Goal: Complete application form: Complete application form

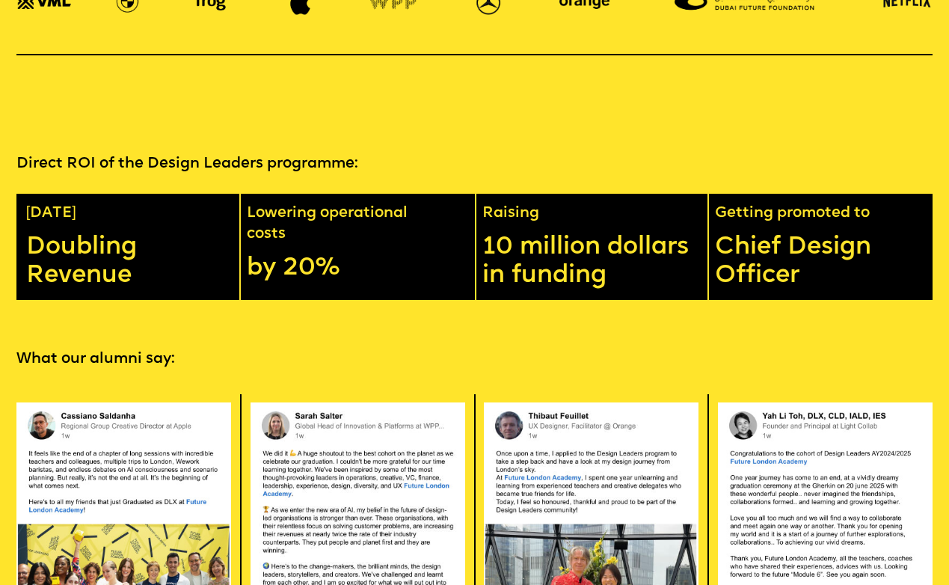
scroll to position [2349, 0]
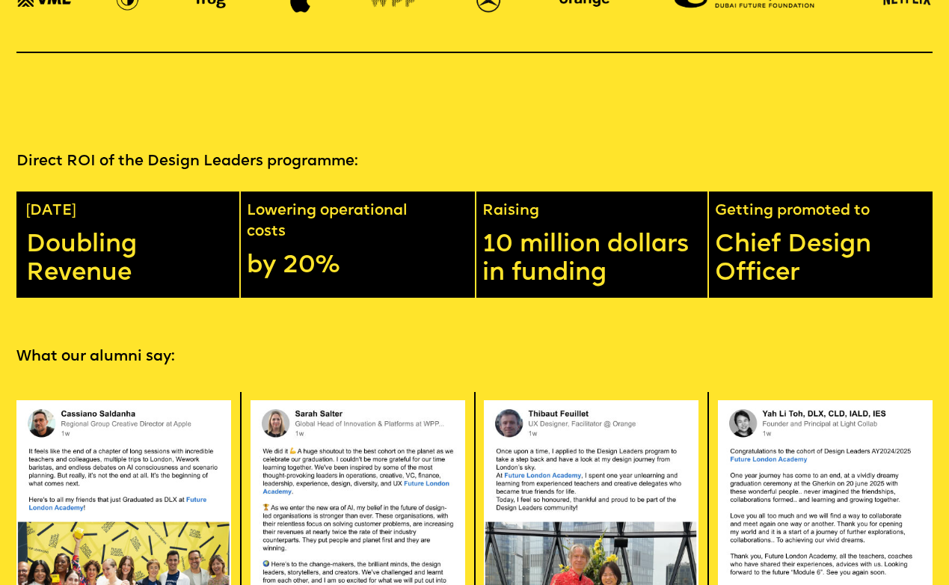
click at [42, 231] on p "Doubling Revenue" at bounding box center [128, 259] width 204 height 57
click at [339, 206] on div "Lowering operational costs by 20%" at bounding box center [361, 245] width 232 height 106
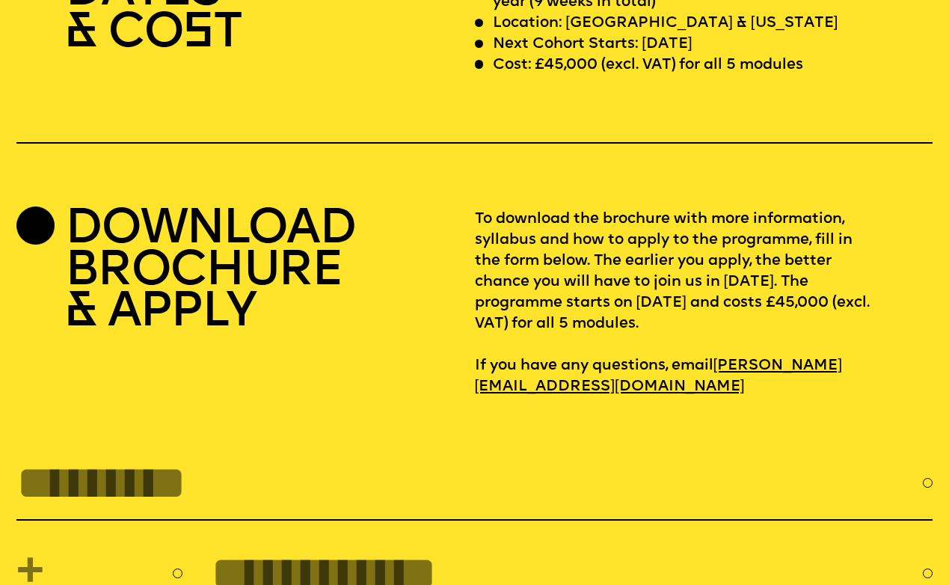
scroll to position [3983, 0]
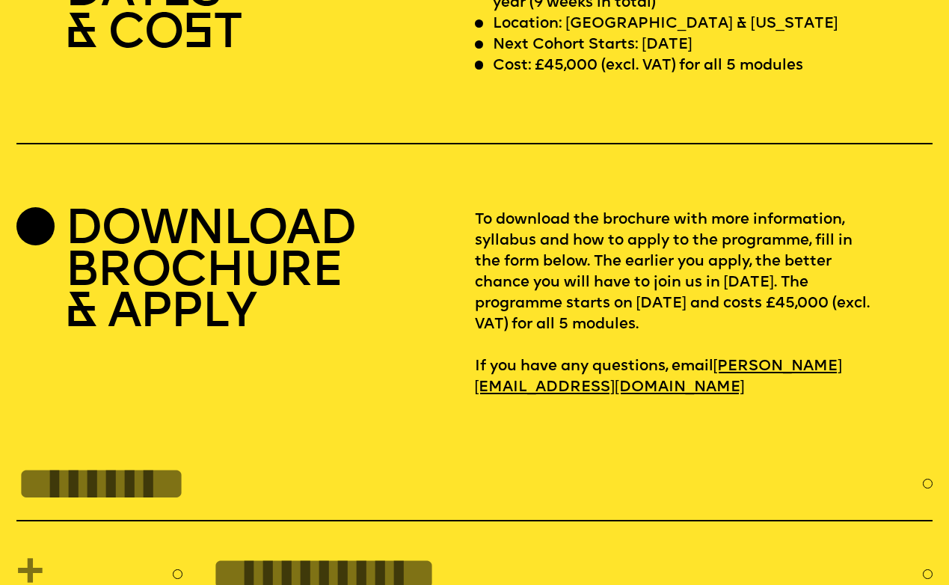
click at [174, 210] on h2 "DOWNLOAD BROCHURE & APPLY" at bounding box center [210, 272] width 290 height 125
click at [146, 264] on h2 "DOWNLOAD BROCHURE & APPLY" at bounding box center [210, 272] width 290 height 125
click at [31, 207] on div at bounding box center [35, 226] width 38 height 38
click at [564, 210] on p "To download the brochure with more information, syllabus and how to apply to th…" at bounding box center [704, 304] width 458 height 188
click at [551, 210] on p "To download the brochure with more information, syllabus and how to apply to th…" at bounding box center [704, 304] width 458 height 188
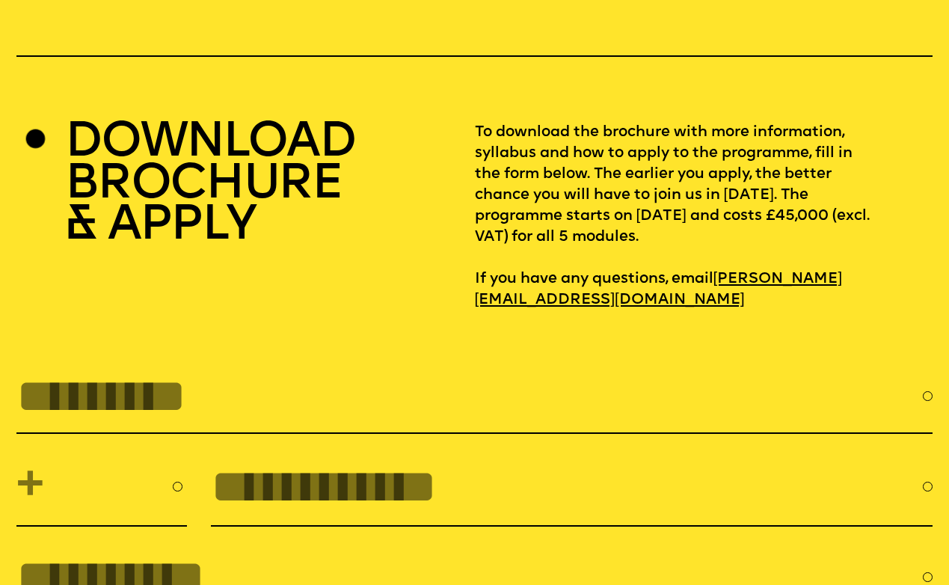
scroll to position [4072, 0]
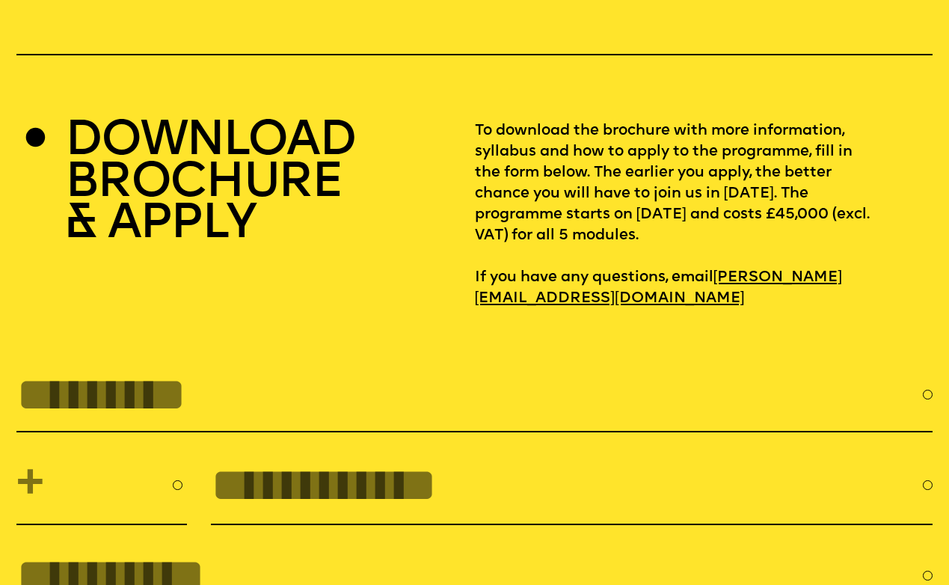
type input "*"
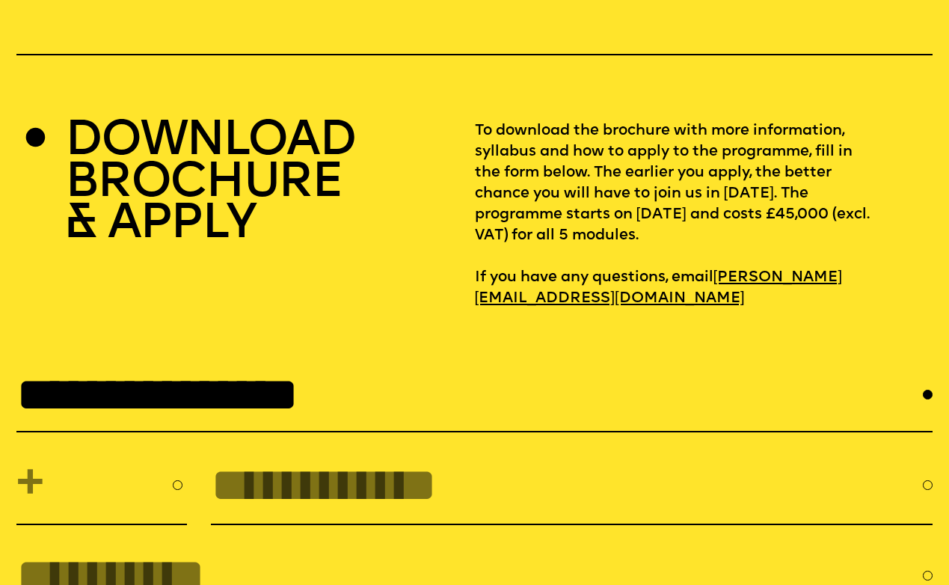
type input "**********"
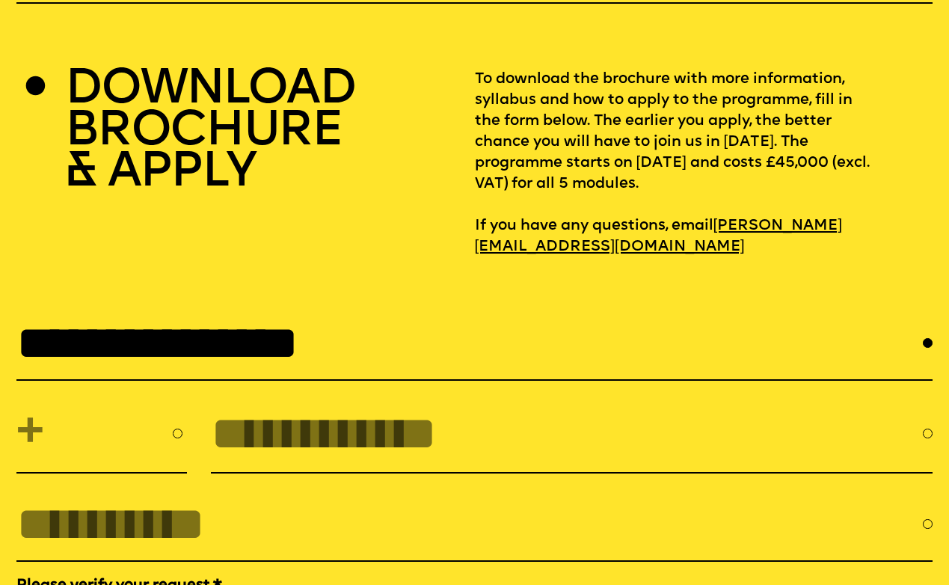
scroll to position [4247, 0]
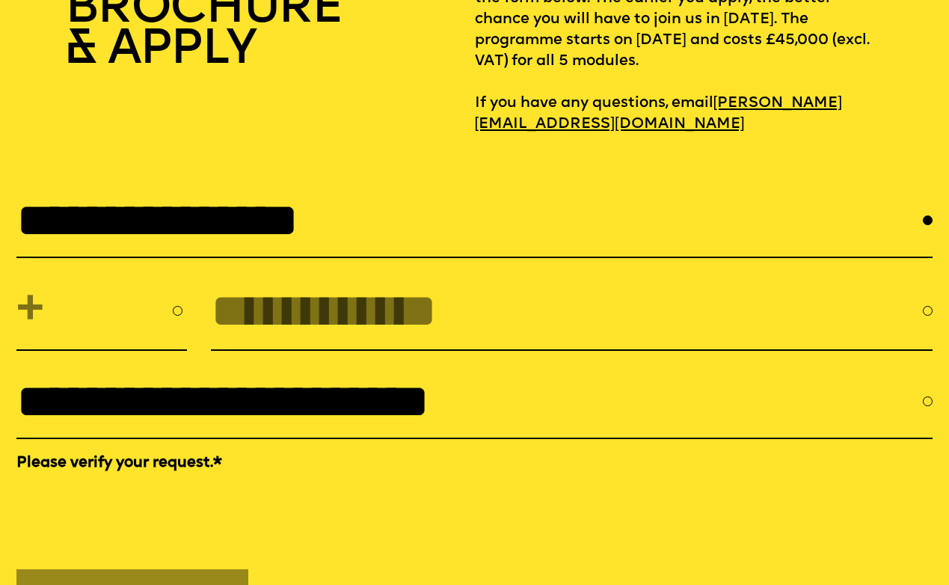
type input "**********"
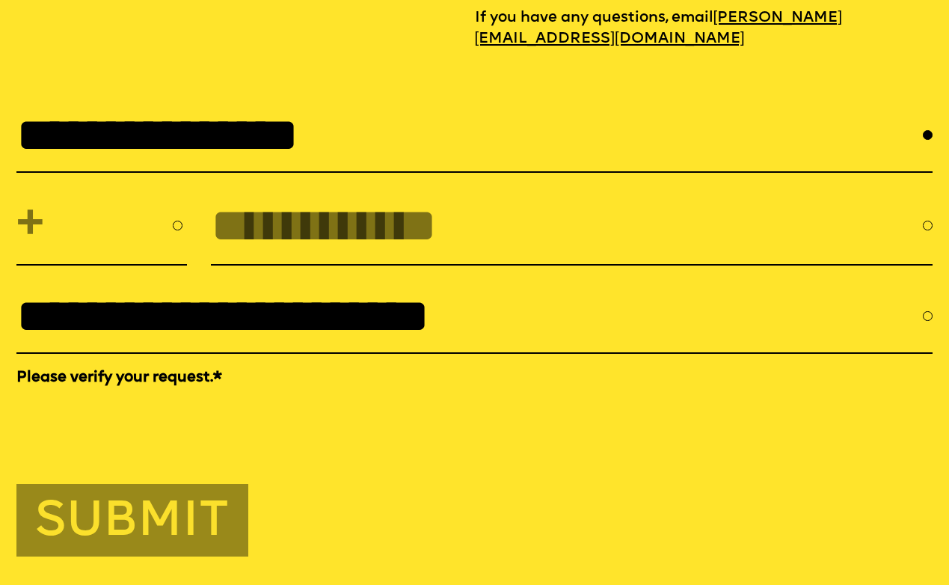
scroll to position [4339, 0]
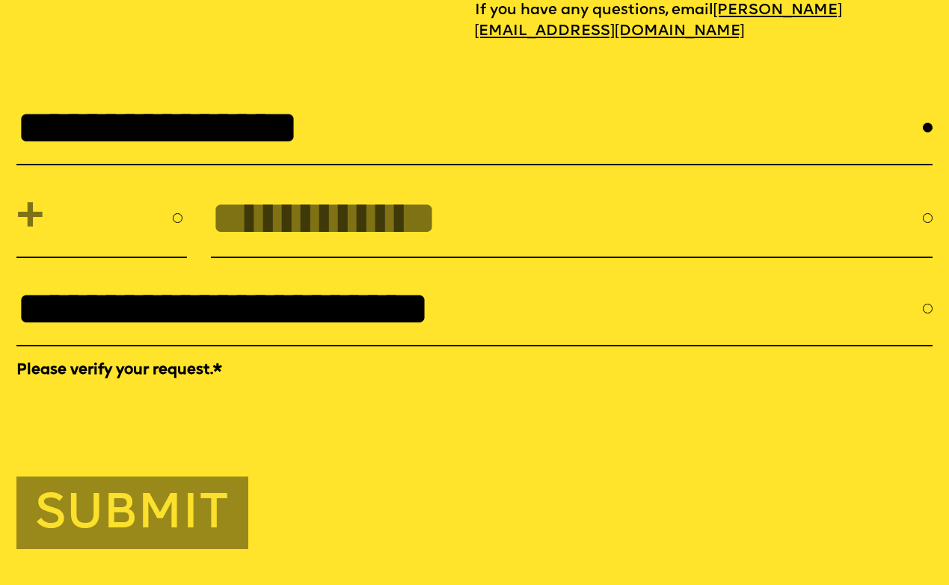
click at [187, 477] on button "Submit" at bounding box center [132, 513] width 232 height 73
click at [302, 192] on input "tel" at bounding box center [567, 218] width 712 height 53
select select "***"
click at [355, 192] on input "tel" at bounding box center [567, 218] width 712 height 53
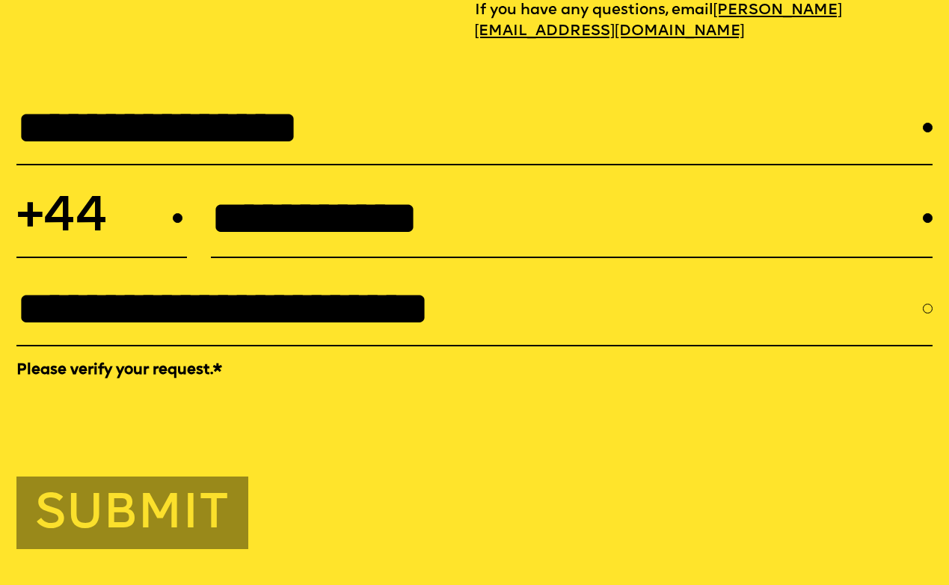
type input "**********"
click at [96, 477] on button "Submit" at bounding box center [132, 513] width 232 height 73
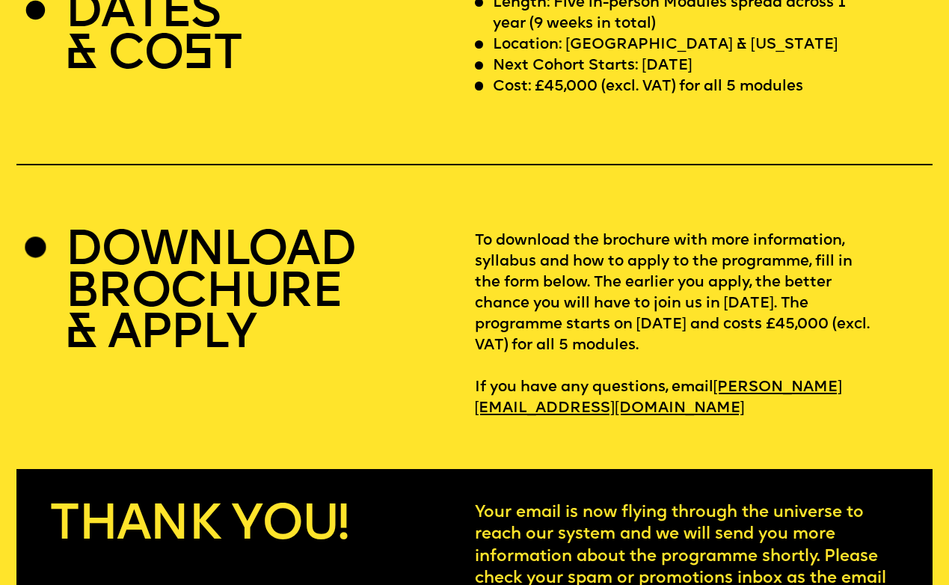
scroll to position [3908, 0]
